Goal: Task Accomplishment & Management: Use online tool/utility

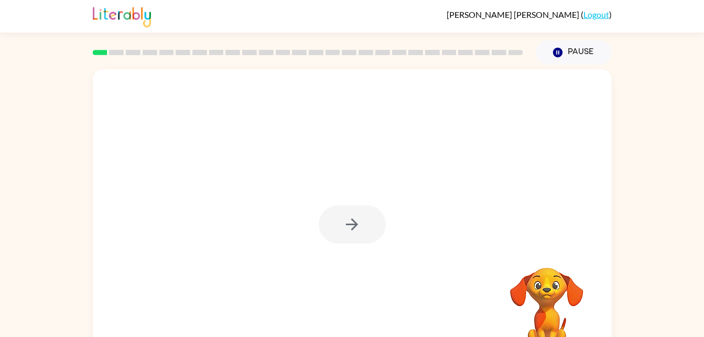
click at [352, 216] on div at bounding box center [352, 224] width 67 height 38
click at [335, 231] on button "button" at bounding box center [352, 224] width 67 height 38
click at [367, 225] on div at bounding box center [352, 218] width 519 height 299
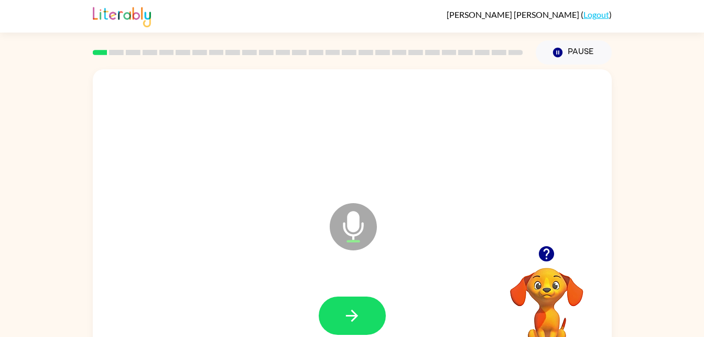
click at [365, 308] on button "button" at bounding box center [352, 315] width 67 height 38
click at [354, 315] on icon "button" at bounding box center [352, 315] width 12 height 12
click at [356, 318] on icon "button" at bounding box center [352, 315] width 18 height 18
click at [356, 315] on icon "button" at bounding box center [352, 315] width 12 height 12
click at [346, 322] on icon "button" at bounding box center [352, 315] width 18 height 18
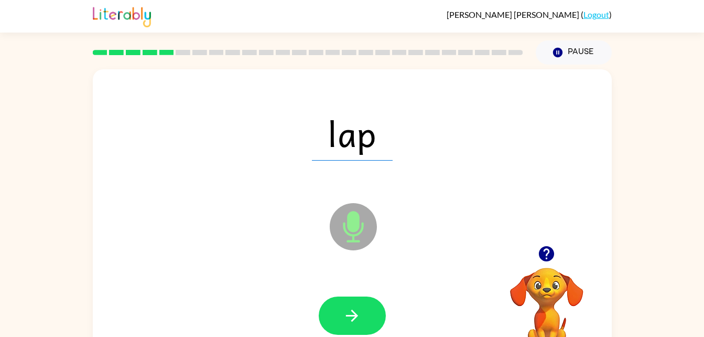
click at [377, 308] on button "button" at bounding box center [352, 315] width 67 height 38
click at [343, 322] on icon "button" at bounding box center [352, 315] width 18 height 18
click at [549, 251] on icon "button" at bounding box center [546, 253] width 18 height 18
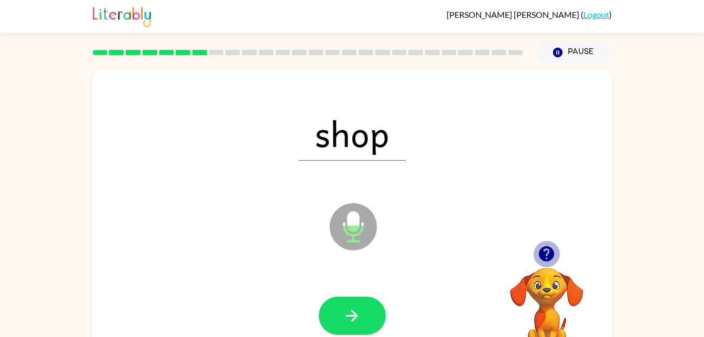
click at [549, 260] on icon "button" at bounding box center [546, 253] width 15 height 15
click at [351, 313] on icon "button" at bounding box center [352, 315] width 18 height 18
click at [341, 312] on button "button" at bounding box center [352, 315] width 67 height 38
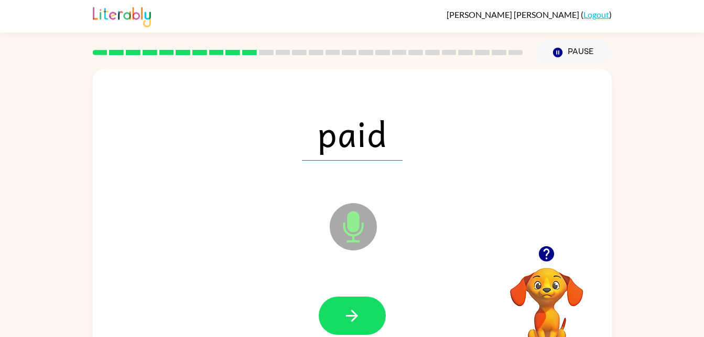
click at [350, 310] on icon "button" at bounding box center [352, 315] width 18 height 18
click at [370, 316] on button "button" at bounding box center [352, 315] width 67 height 38
click at [345, 307] on icon "button" at bounding box center [352, 315] width 18 height 18
click at [342, 320] on button "button" at bounding box center [352, 315] width 67 height 38
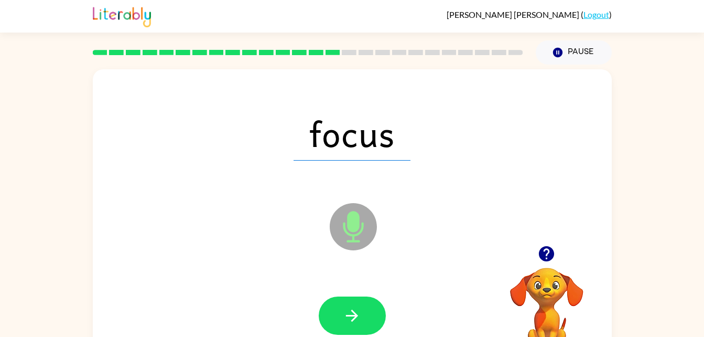
click at [344, 317] on icon "button" at bounding box center [352, 315] width 18 height 18
click at [369, 318] on button "button" at bounding box center [352, 315] width 67 height 38
click at [343, 299] on button "button" at bounding box center [352, 315] width 67 height 38
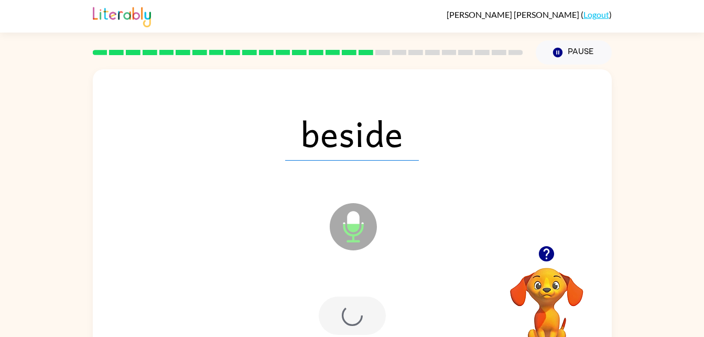
click at [343, 330] on div at bounding box center [352, 315] width 67 height 38
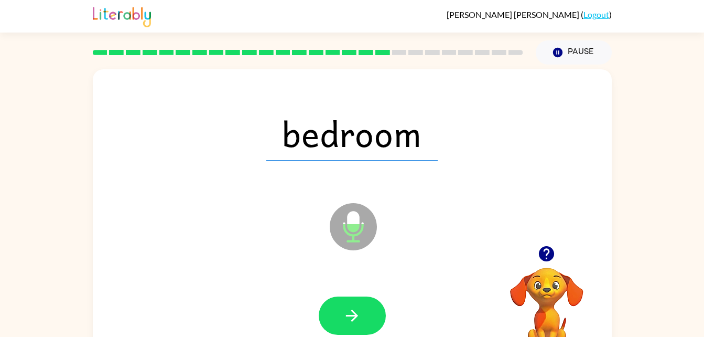
click at [353, 307] on icon "button" at bounding box center [352, 315] width 18 height 18
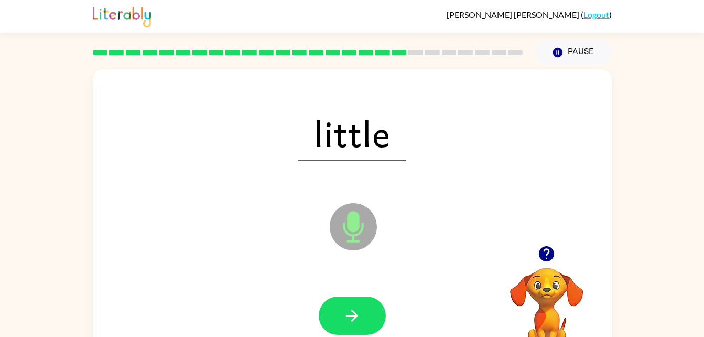
click at [353, 327] on button "button" at bounding box center [352, 315] width 67 height 38
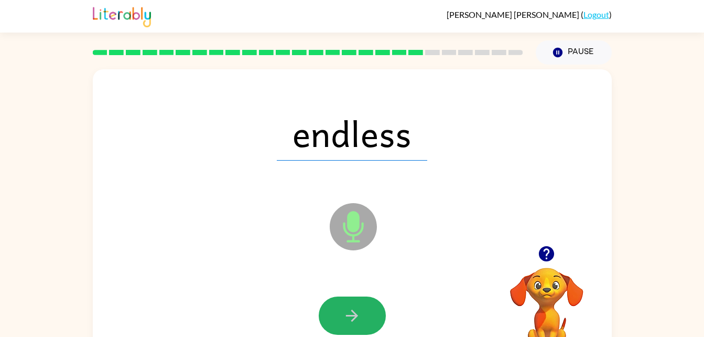
click at [350, 306] on icon "button" at bounding box center [352, 315] width 18 height 18
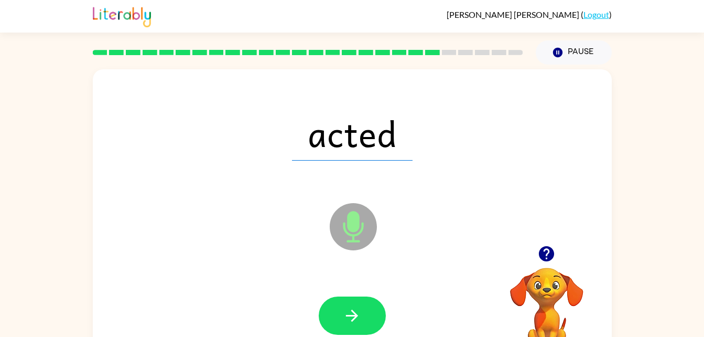
click at [354, 296] on button "button" at bounding box center [352, 315] width 67 height 38
click at [350, 312] on icon "button" at bounding box center [352, 315] width 18 height 18
click at [356, 311] on icon "button" at bounding box center [352, 315] width 18 height 18
click at [352, 313] on icon "button" at bounding box center [352, 315] width 18 height 18
click at [354, 310] on icon "button" at bounding box center [352, 315] width 18 height 18
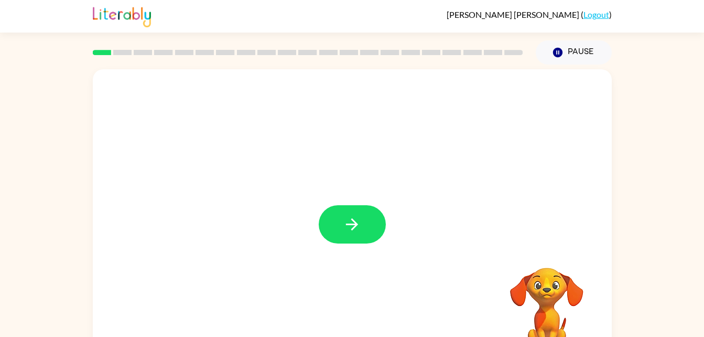
click at [347, 213] on button "button" at bounding box center [352, 224] width 67 height 38
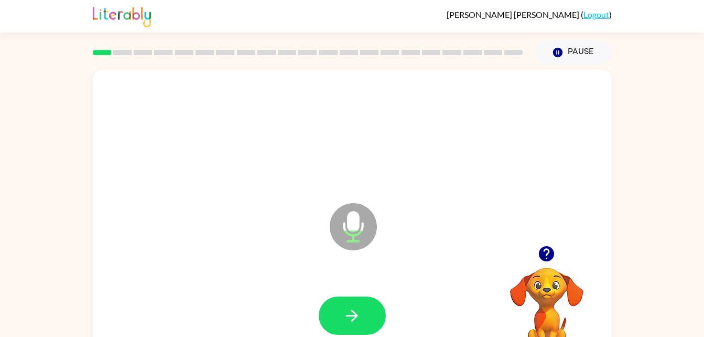
click at [362, 310] on button "button" at bounding box center [352, 315] width 67 height 38
click at [361, 319] on button "button" at bounding box center [352, 315] width 67 height 38
click at [358, 311] on icon "button" at bounding box center [352, 315] width 18 height 18
click at [356, 305] on button "button" at bounding box center [352, 315] width 67 height 38
click at [352, 320] on icon "button" at bounding box center [352, 315] width 12 height 12
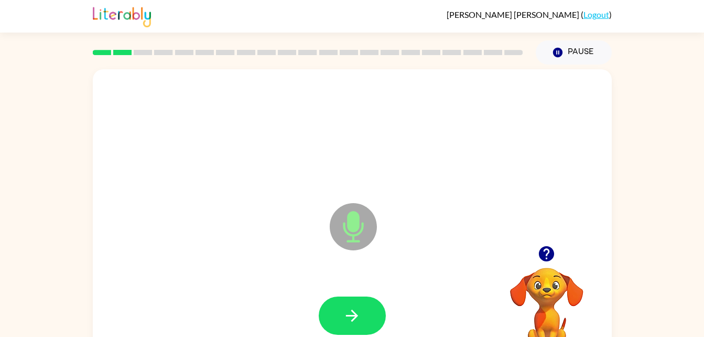
click at [351, 309] on icon "button" at bounding box center [352, 315] width 18 height 18
click at [357, 318] on icon "button" at bounding box center [352, 315] width 18 height 18
click at [369, 323] on button "button" at bounding box center [352, 315] width 67 height 38
click at [343, 330] on button "button" at bounding box center [352, 315] width 67 height 38
click at [346, 311] on icon "button" at bounding box center [352, 315] width 18 height 18
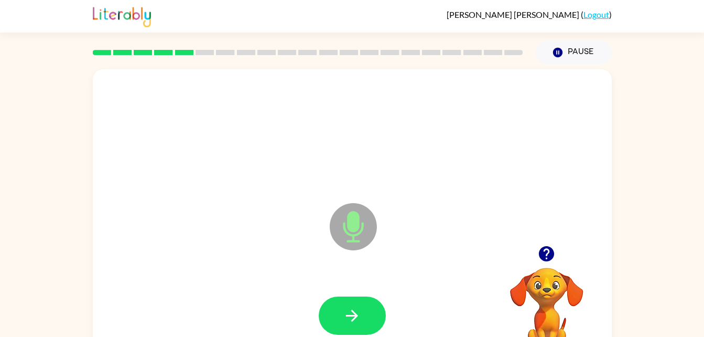
click at [551, 251] on icon "button" at bounding box center [546, 253] width 15 height 15
click at [363, 310] on button "button" at bounding box center [352, 315] width 67 height 38
click at [348, 315] on icon "button" at bounding box center [352, 315] width 12 height 12
click at [337, 316] on button "button" at bounding box center [352, 315] width 67 height 38
click at [354, 315] on icon "button" at bounding box center [352, 315] width 12 height 12
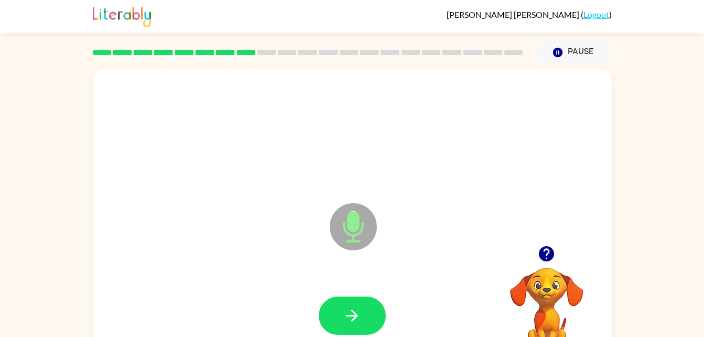
click at [354, 312] on icon "button" at bounding box center [352, 315] width 12 height 12
click at [355, 329] on button "button" at bounding box center [352, 315] width 67 height 38
click at [359, 319] on icon "button" at bounding box center [352, 315] width 18 height 18
click at [343, 329] on button "button" at bounding box center [352, 315] width 67 height 38
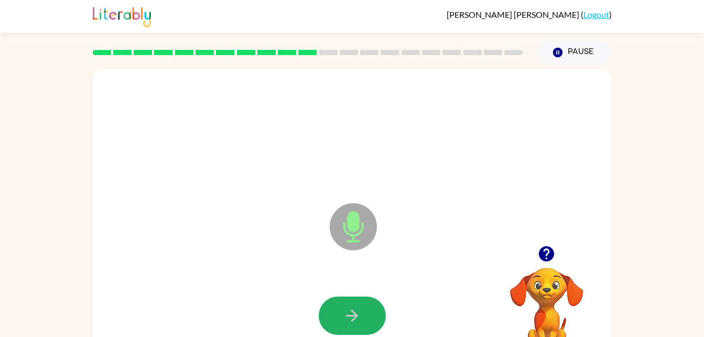
click at [367, 328] on button "button" at bounding box center [352, 315] width 67 height 38
click at [320, 303] on div at bounding box center [352, 315] width 67 height 38
click at [336, 306] on button "button" at bounding box center [352, 315] width 67 height 38
click at [345, 317] on div at bounding box center [352, 315] width 67 height 38
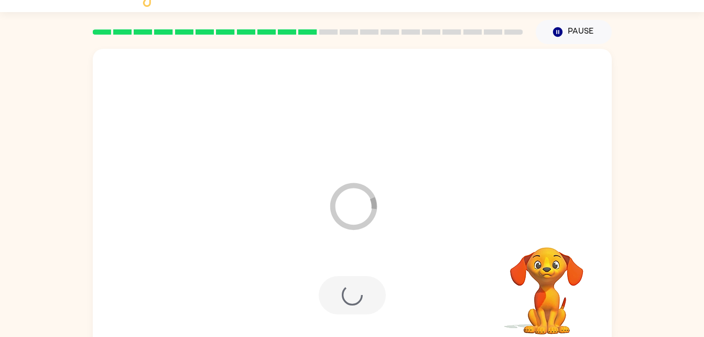
scroll to position [30, 0]
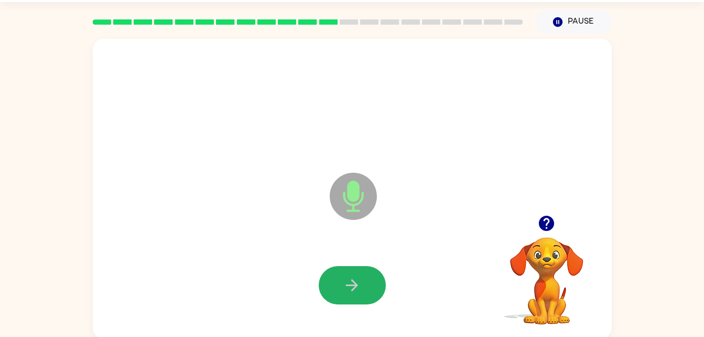
click at [362, 276] on button "button" at bounding box center [352, 285] width 67 height 38
click at [357, 283] on div at bounding box center [352, 285] width 498 height 86
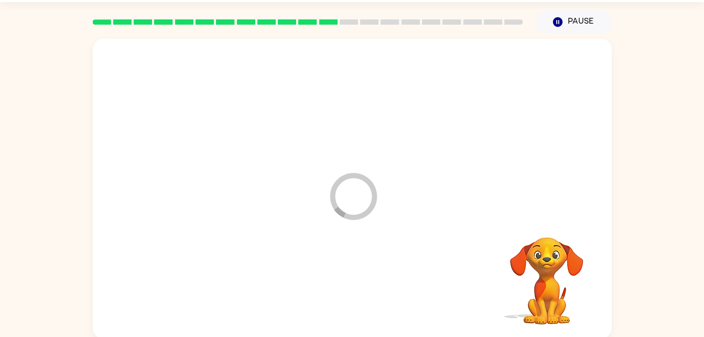
click at [354, 284] on div at bounding box center [352, 285] width 498 height 86
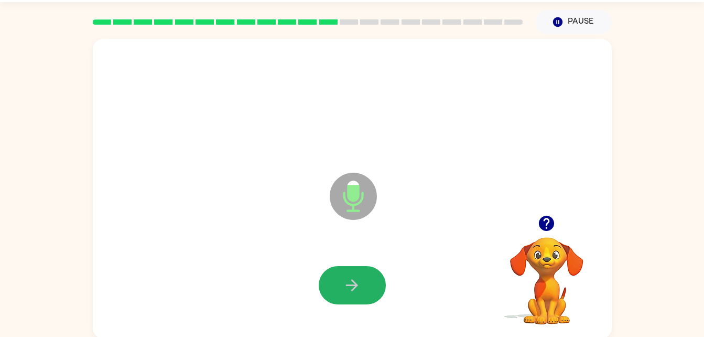
scroll to position [32, 0]
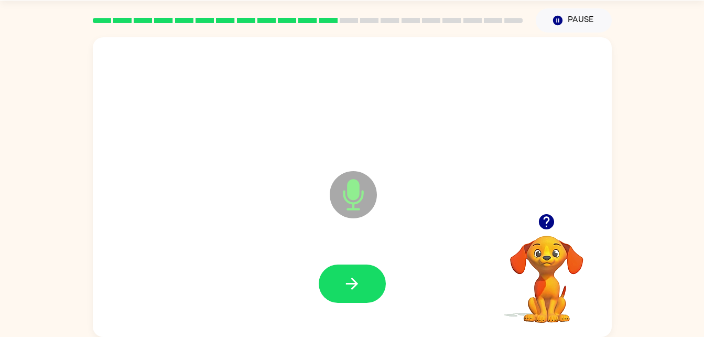
click at [352, 283] on icon "button" at bounding box center [352, 283] width 12 height 12
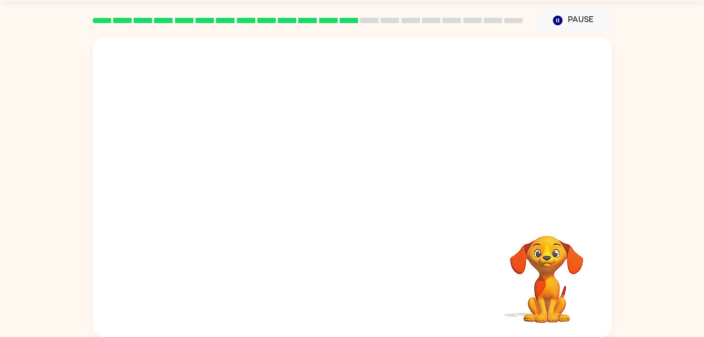
click at [538, 302] on video "Your browser must support playing .mp4 files to use Literably. Please try using…" at bounding box center [546, 271] width 105 height 105
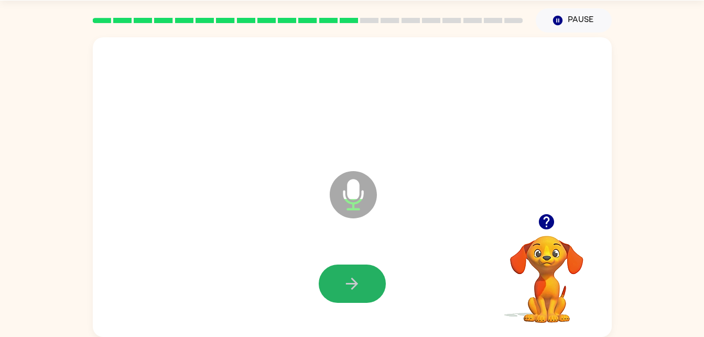
click at [331, 273] on button "button" at bounding box center [352, 283] width 67 height 38
click at [530, 125] on div at bounding box center [352, 101] width 498 height 86
click at [348, 294] on button "button" at bounding box center [352, 283] width 67 height 38
click at [339, 258] on div at bounding box center [352, 284] width 498 height 86
click at [350, 279] on icon "button" at bounding box center [352, 283] width 18 height 18
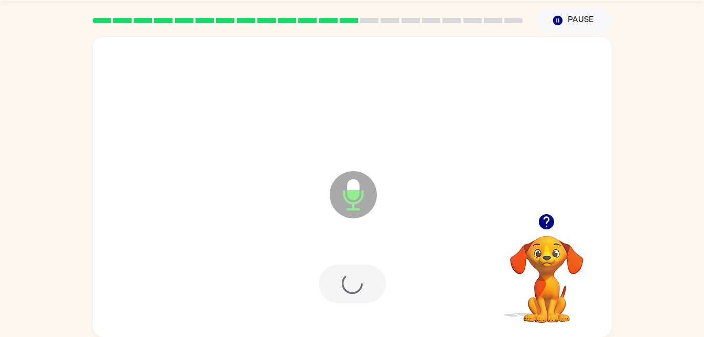
click at [353, 279] on div at bounding box center [352, 283] width 67 height 38
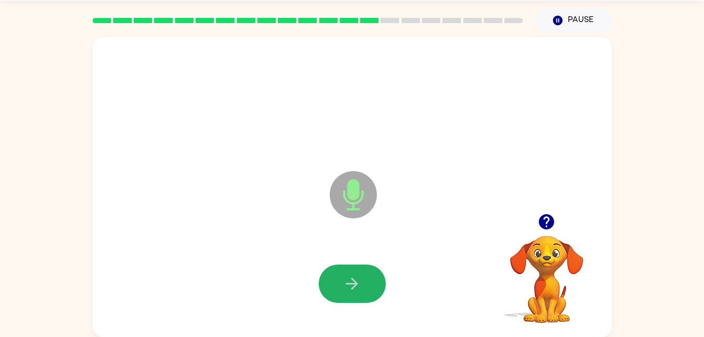
click at [330, 276] on button "button" at bounding box center [352, 283] width 67 height 38
click at [346, 272] on button "button" at bounding box center [352, 283] width 67 height 38
click at [345, 310] on div at bounding box center [352, 284] width 498 height 86
click at [365, 291] on button "button" at bounding box center [352, 283] width 67 height 38
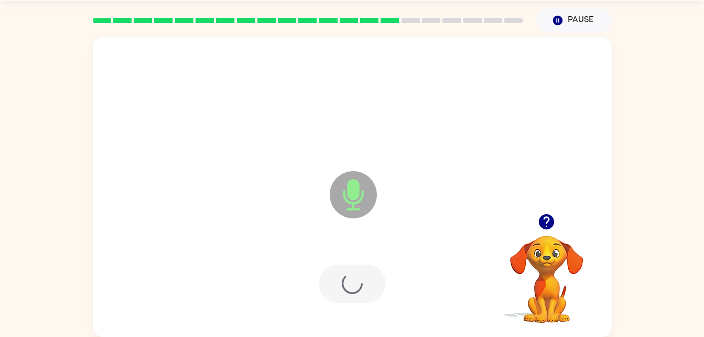
click at [360, 285] on div at bounding box center [352, 284] width 498 height 86
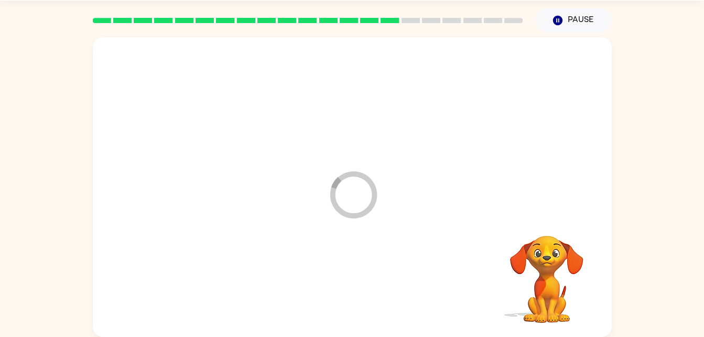
click at [357, 280] on div at bounding box center [352, 284] width 498 height 86
click at [355, 279] on div at bounding box center [352, 284] width 498 height 86
click at [354, 285] on div at bounding box center [352, 284] width 498 height 86
click at [354, 284] on div at bounding box center [352, 283] width 67 height 38
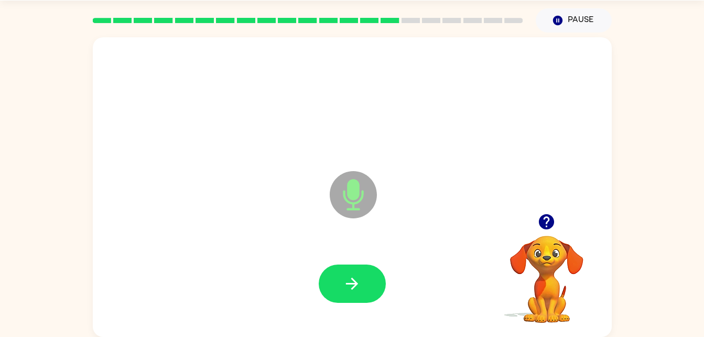
click at [340, 283] on button "button" at bounding box center [352, 283] width 67 height 38
click at [344, 282] on icon "button" at bounding box center [352, 283] width 18 height 18
click at [334, 271] on button "button" at bounding box center [352, 283] width 67 height 38
click at [360, 274] on icon "button" at bounding box center [352, 283] width 18 height 18
click at [356, 268] on button "button" at bounding box center [352, 283] width 67 height 38
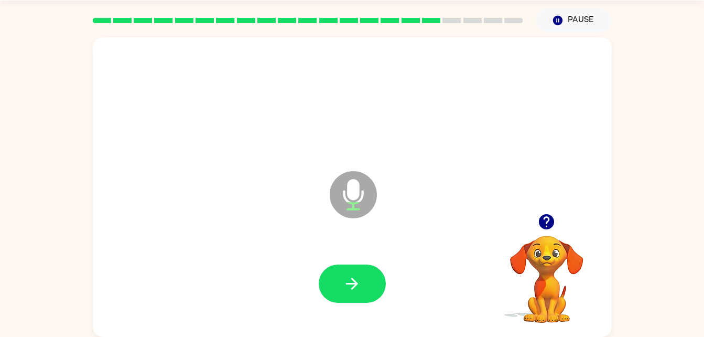
click at [360, 287] on icon "button" at bounding box center [352, 283] width 18 height 18
click at [374, 292] on button "button" at bounding box center [352, 283] width 67 height 38
click at [319, 289] on button "button" at bounding box center [352, 283] width 67 height 38
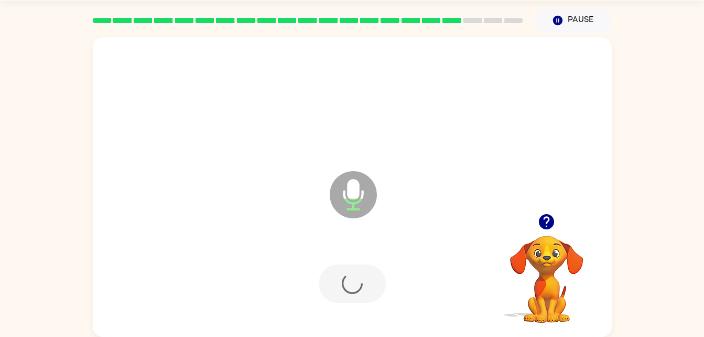
click at [362, 259] on div at bounding box center [352, 284] width 498 height 86
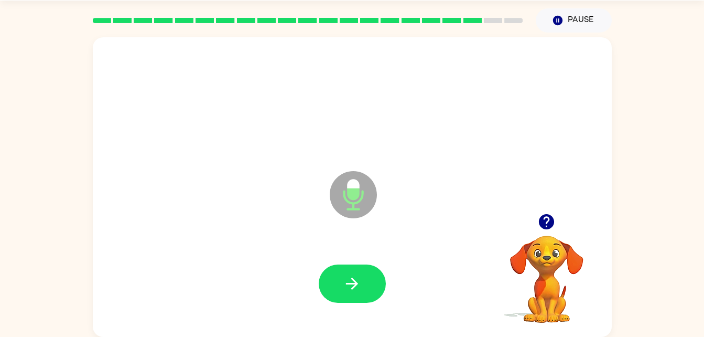
click at [364, 286] on button "button" at bounding box center [352, 283] width 67 height 38
click at [367, 267] on button "button" at bounding box center [352, 283] width 67 height 38
click at [342, 289] on button "button" at bounding box center [352, 283] width 67 height 38
click at [369, 266] on button "button" at bounding box center [352, 283] width 67 height 38
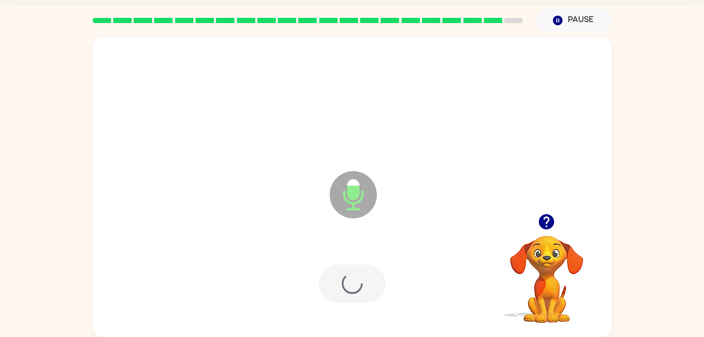
click at [363, 284] on div at bounding box center [352, 283] width 67 height 38
click at [358, 285] on div at bounding box center [352, 283] width 67 height 38
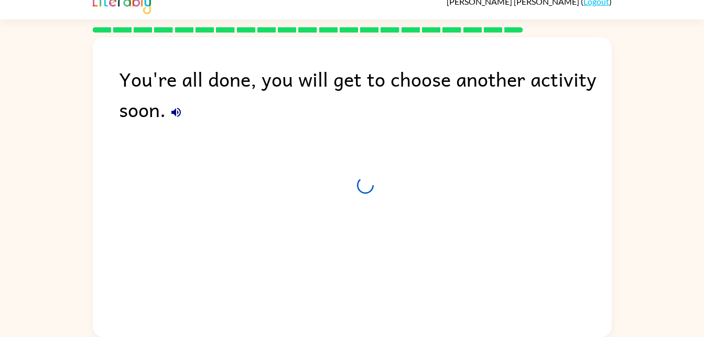
scroll to position [13, 0]
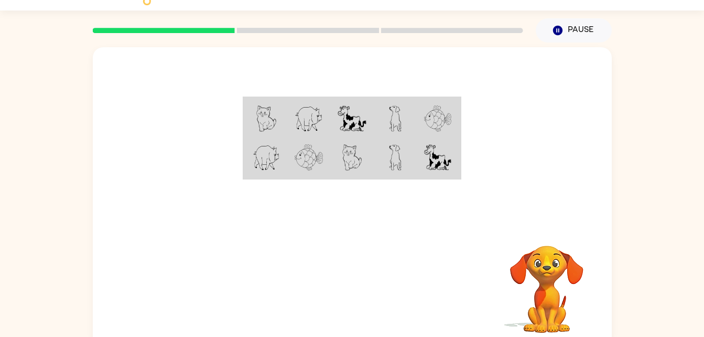
scroll to position [25, 0]
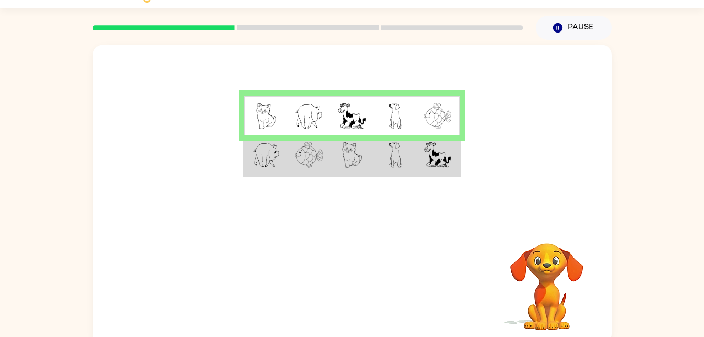
click at [384, 161] on td at bounding box center [395, 155] width 43 height 40
click at [389, 170] on td at bounding box center [395, 155] width 43 height 40
click at [397, 155] on img at bounding box center [395, 155] width 13 height 26
click at [411, 147] on td at bounding box center [395, 155] width 43 height 40
click at [411, 161] on td at bounding box center [395, 155] width 43 height 40
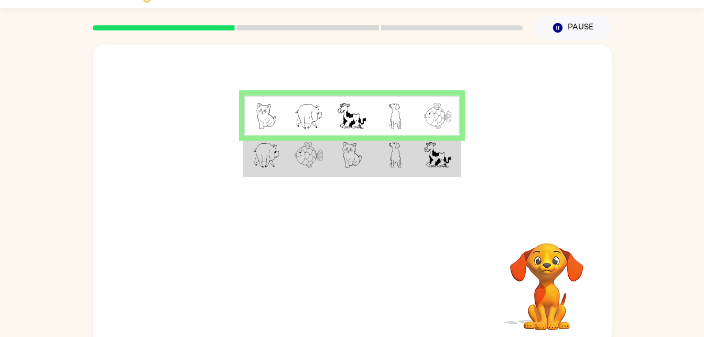
click at [425, 165] on img at bounding box center [437, 155] width 27 height 26
click at [434, 157] on img at bounding box center [437, 155] width 27 height 26
click at [436, 156] on img at bounding box center [437, 155] width 27 height 26
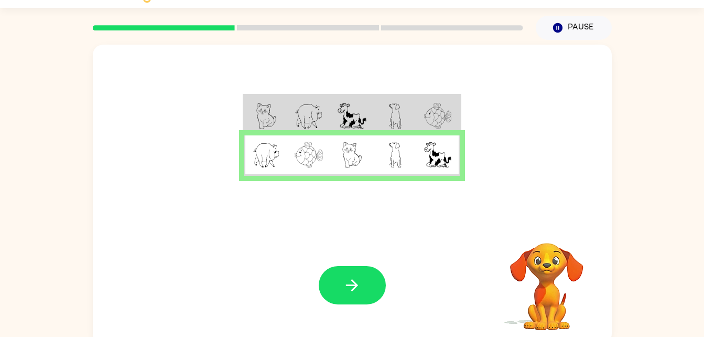
click at [343, 301] on button "button" at bounding box center [352, 285] width 67 height 38
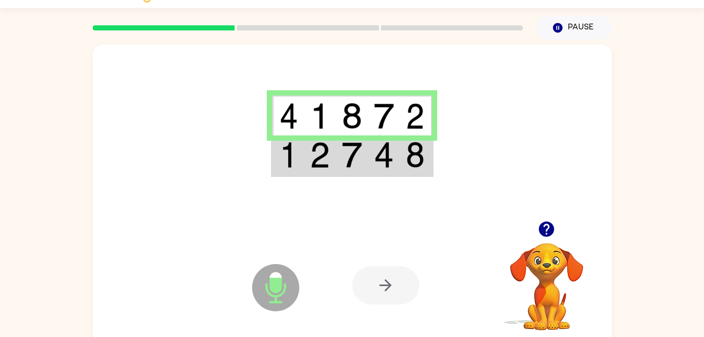
click at [374, 284] on div at bounding box center [385, 285] width 67 height 38
click at [344, 158] on img at bounding box center [352, 155] width 20 height 26
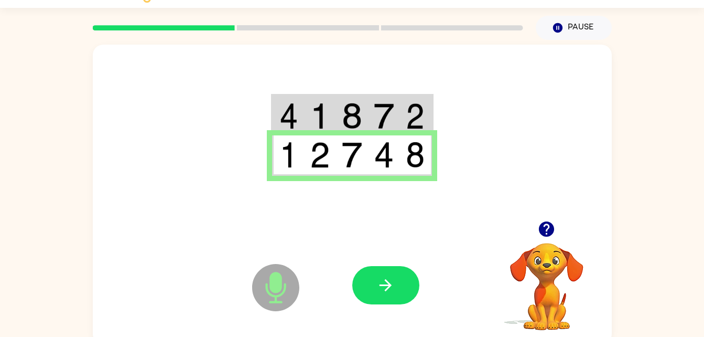
click at [391, 272] on button "button" at bounding box center [385, 285] width 67 height 38
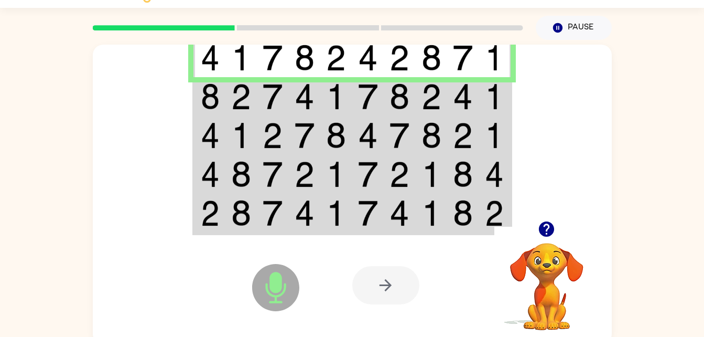
click at [414, 104] on td at bounding box center [400, 96] width 32 height 39
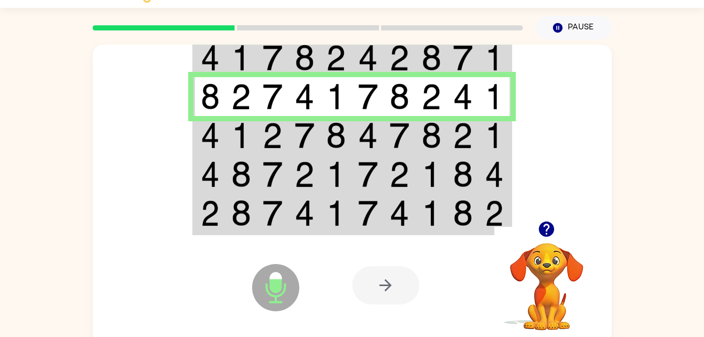
click at [221, 149] on td at bounding box center [209, 135] width 32 height 39
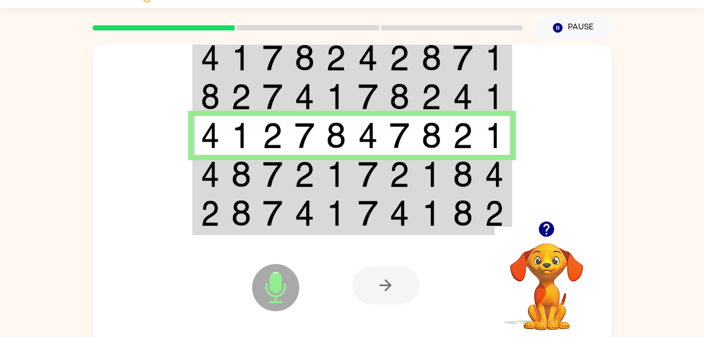
click at [314, 162] on img at bounding box center [305, 174] width 20 height 26
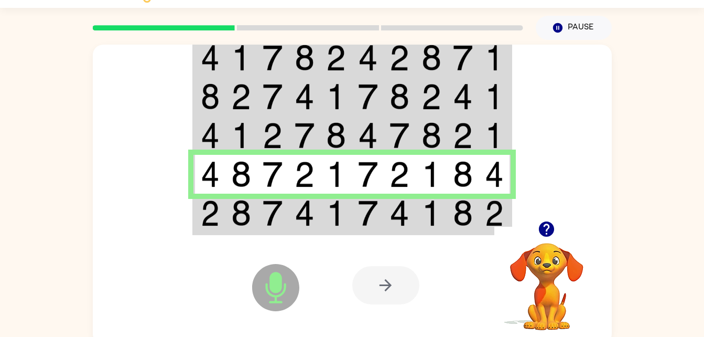
click at [389, 208] on img at bounding box center [399, 213] width 20 height 26
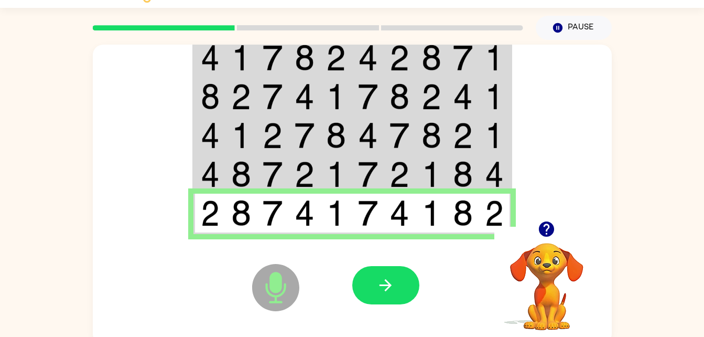
click at [372, 284] on button "button" at bounding box center [385, 285] width 67 height 38
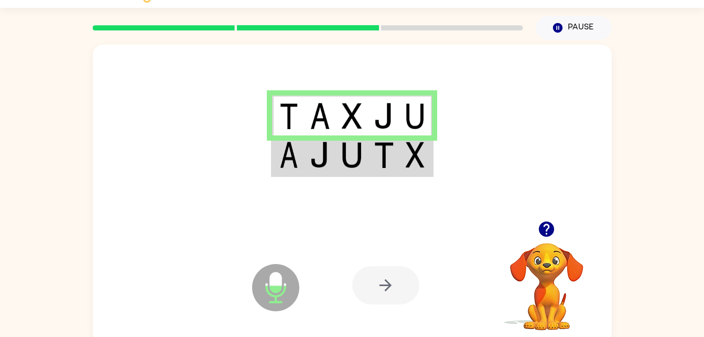
click at [341, 169] on td at bounding box center [352, 155] width 32 height 40
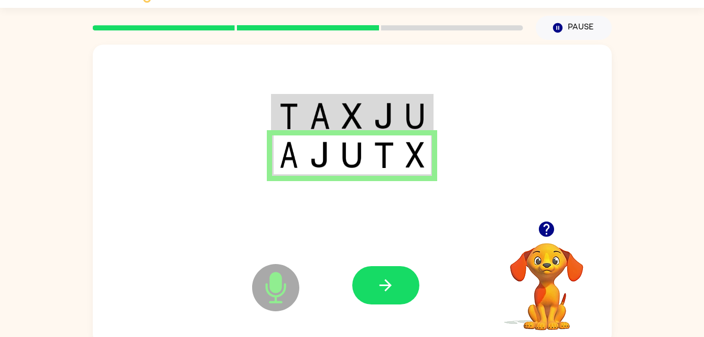
click at [373, 274] on button "button" at bounding box center [385, 285] width 67 height 38
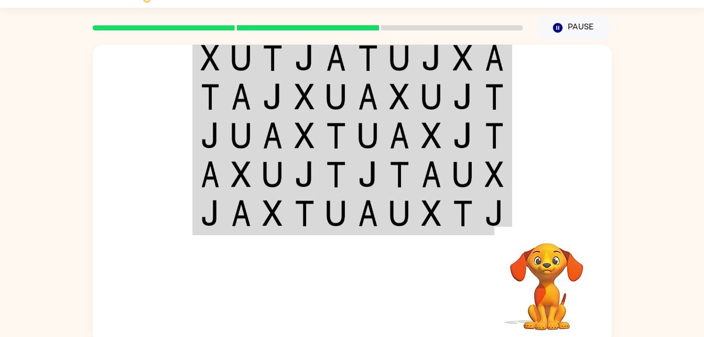
scroll to position [0, 0]
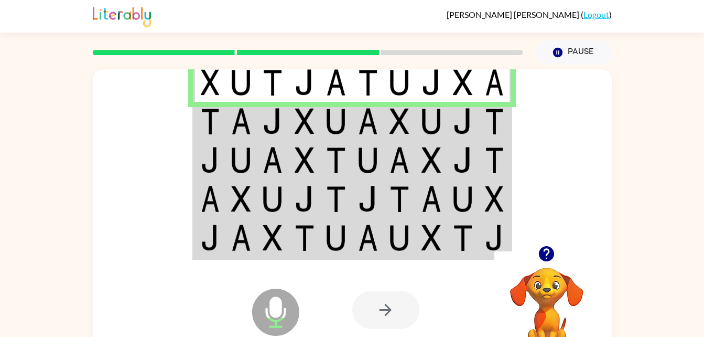
click at [411, 112] on td at bounding box center [400, 121] width 32 height 39
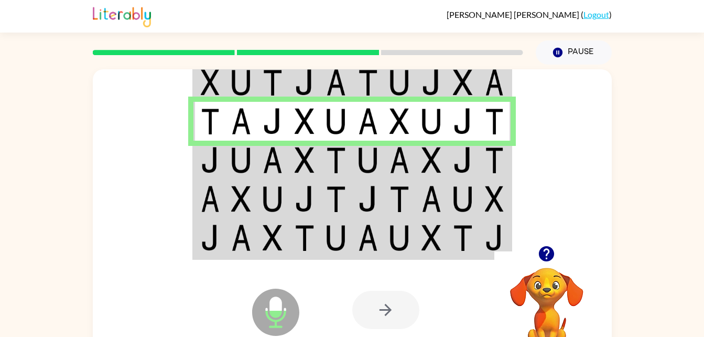
click at [263, 169] on img at bounding box center [273, 160] width 20 height 26
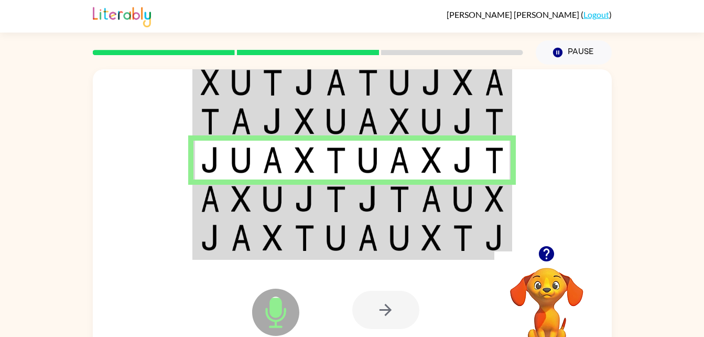
click at [468, 197] on img at bounding box center [463, 199] width 20 height 26
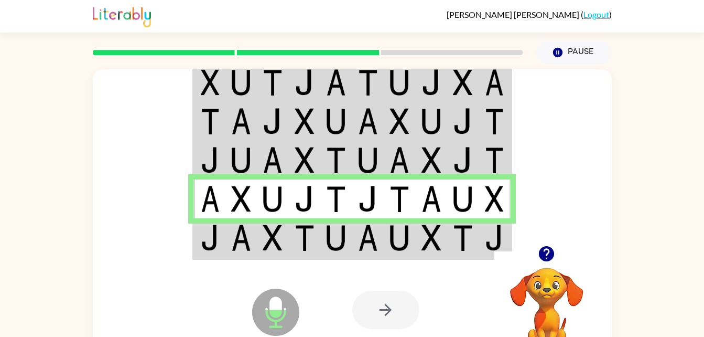
click at [430, 223] on td at bounding box center [432, 238] width 32 height 40
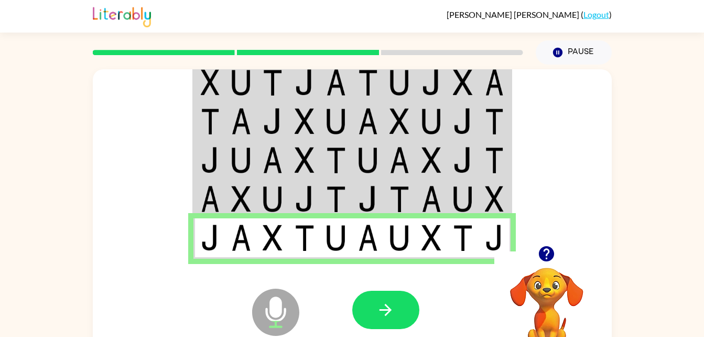
click at [384, 320] on button "button" at bounding box center [385, 309] width 67 height 38
